Goal: Navigation & Orientation: Find specific page/section

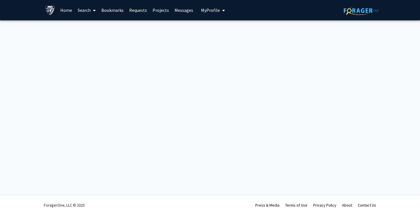
click at [68, 12] on link "Home" at bounding box center [65, 10] width 17 height 20
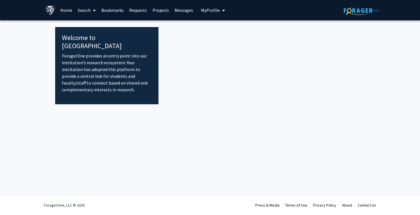
click at [82, 11] on link "Search" at bounding box center [87, 10] width 24 height 20
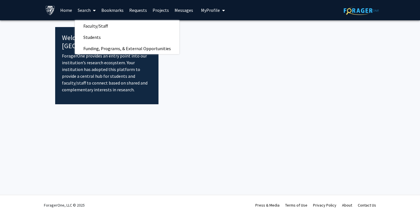
click at [112, 12] on link "Bookmarks" at bounding box center [113, 10] width 28 height 20
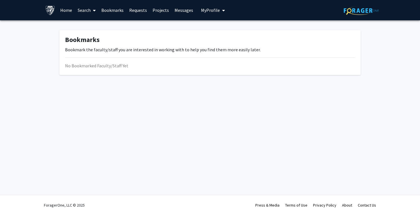
click at [130, 12] on link "Requests" at bounding box center [137, 10] width 23 height 20
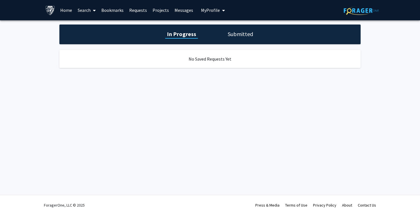
click at [159, 10] on link "Projects" at bounding box center [161, 10] width 22 height 20
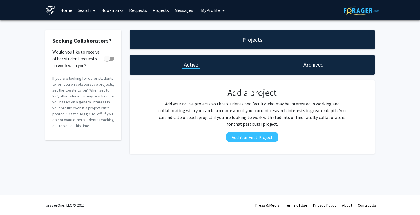
click at [181, 13] on link "Messages" at bounding box center [184, 10] width 24 height 20
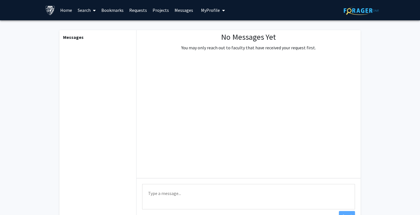
click at [206, 14] on button "My Profile" at bounding box center [212, 10] width 27 height 20
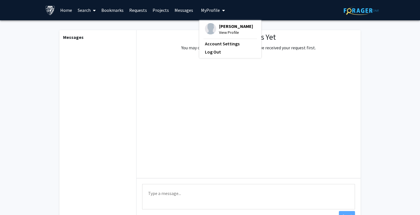
click at [219, 27] on span "[PERSON_NAME]" at bounding box center [236, 26] width 34 height 6
